Goal: Find specific page/section: Find specific page/section

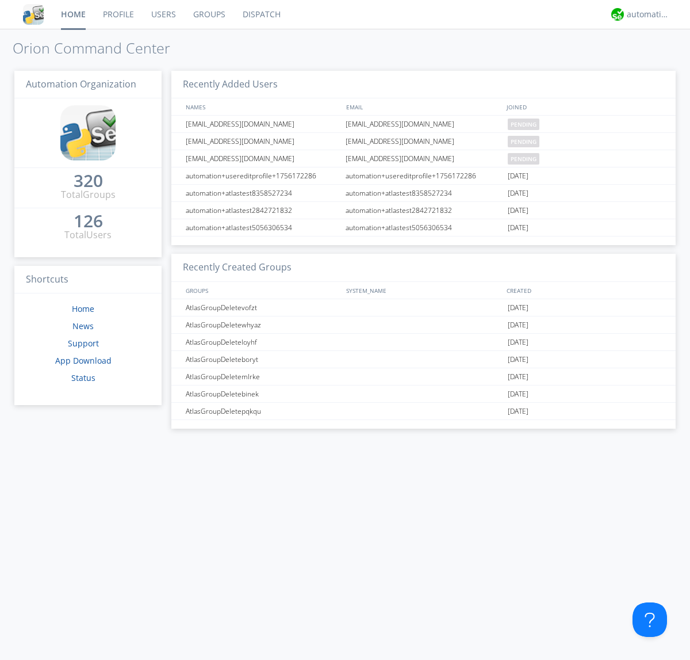
click at [260, 14] on link "Dispatch" at bounding box center [261, 14] width 55 height 29
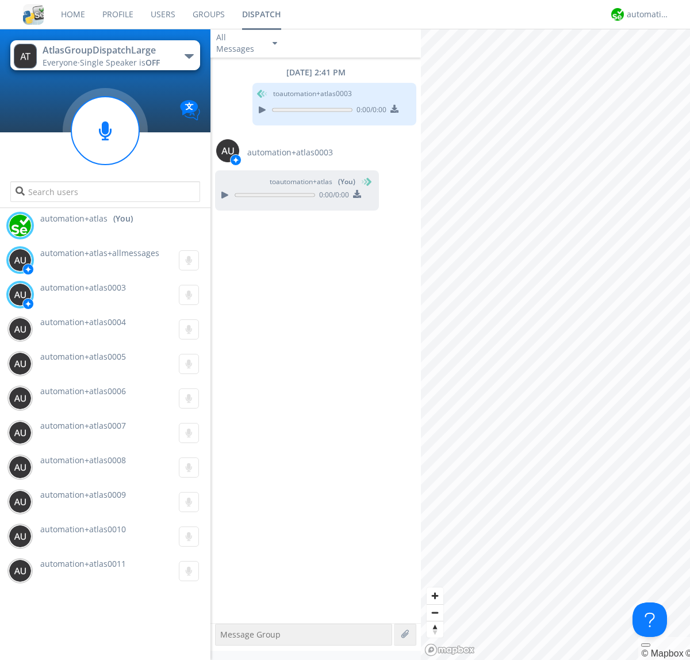
click at [189, 56] on div "button" at bounding box center [189, 56] width 9 height 5
click at [0, 0] on span "AtlasGroupDispatch" at bounding box center [0, 0] width 0 height 0
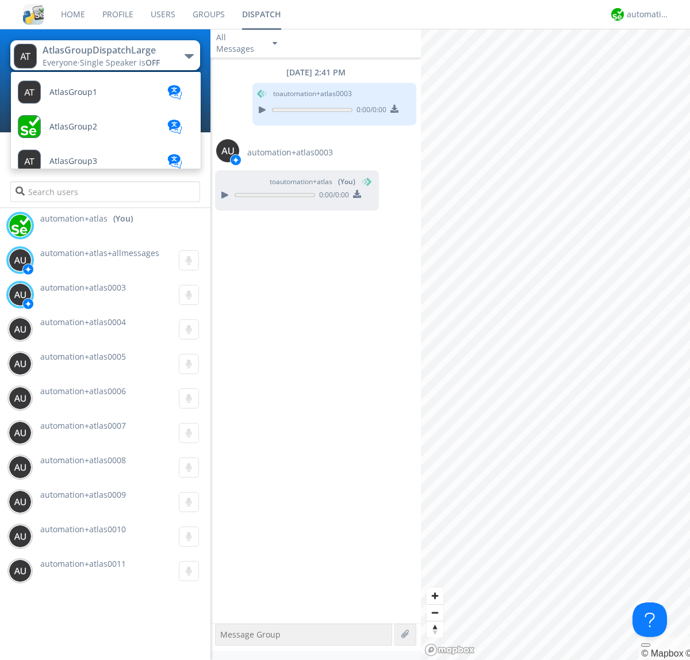
scroll to position [66, 0]
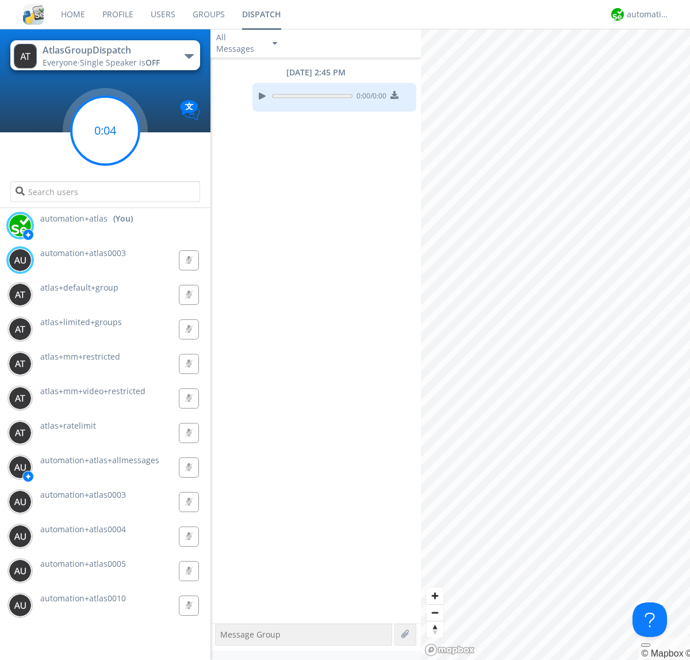
click at [105, 131] on g at bounding box center [105, 131] width 68 height 68
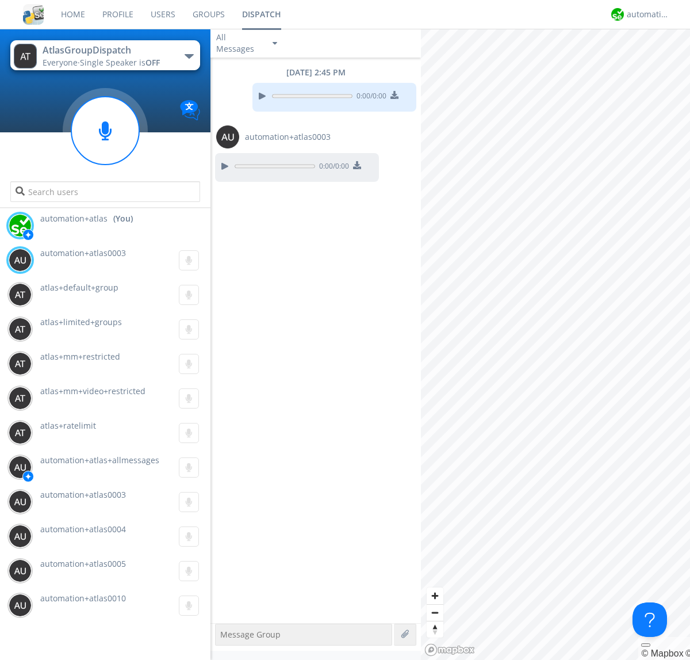
click at [189, 56] on div "button" at bounding box center [189, 56] width 9 height 5
click at [0, 0] on span "AtlasGroupDispatch2" at bounding box center [0, 0] width 0 height 0
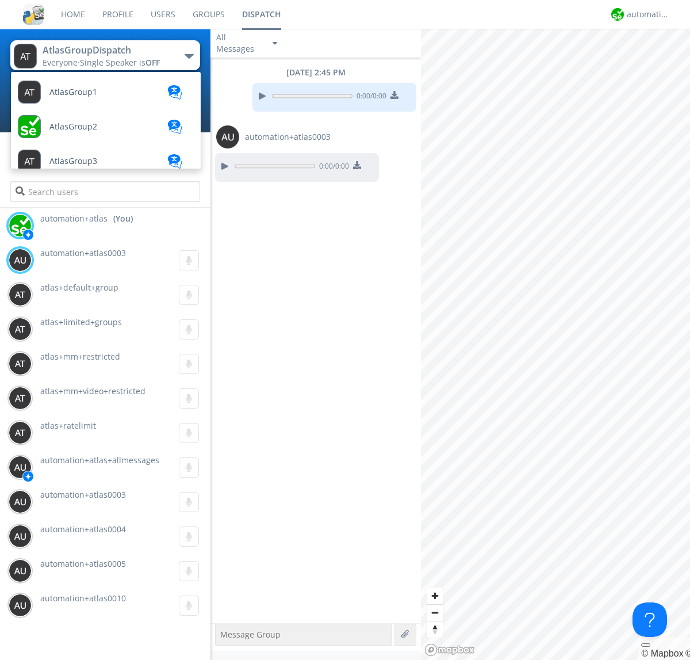
scroll to position [308, 0]
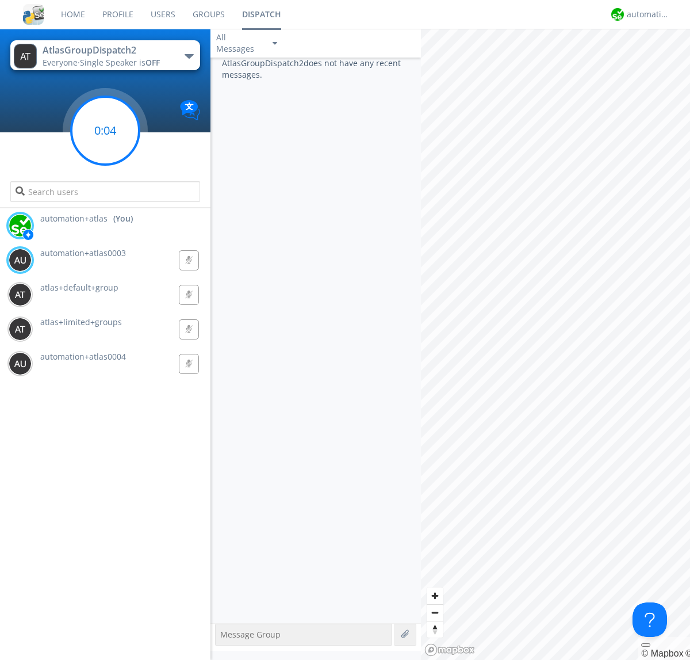
click at [105, 131] on g at bounding box center [105, 131] width 68 height 68
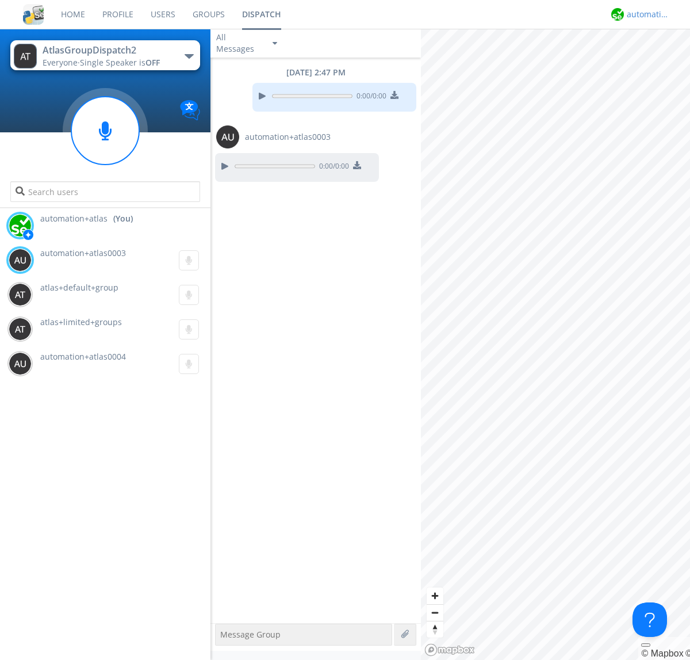
click at [645, 14] on div "automation+atlas" at bounding box center [648, 15] width 43 height 12
